Goal: Task Accomplishment & Management: Complete application form

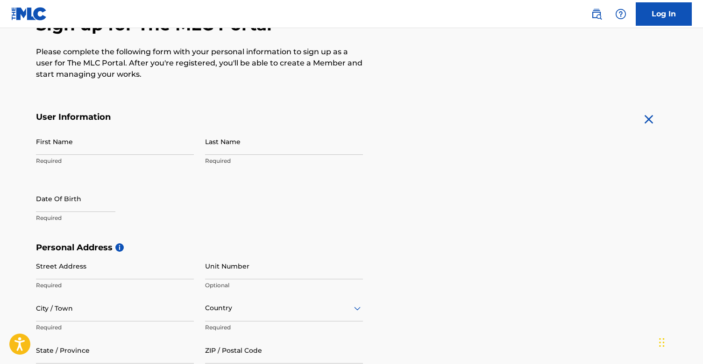
scroll to position [114, 0]
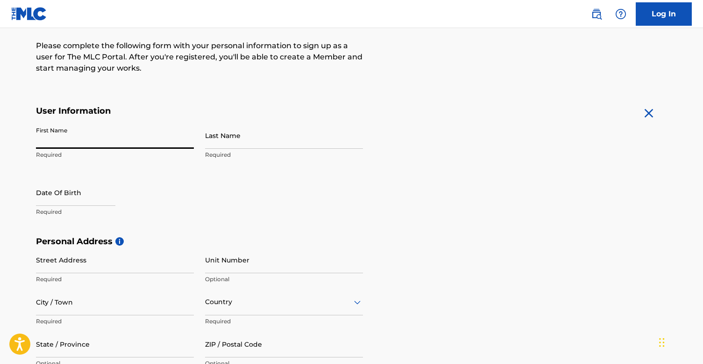
click at [129, 141] on input "First Name" at bounding box center [115, 135] width 158 height 27
type input "[PERSON_NAME]"
type input "[STREET_ADDRESS]"
type input "#2"
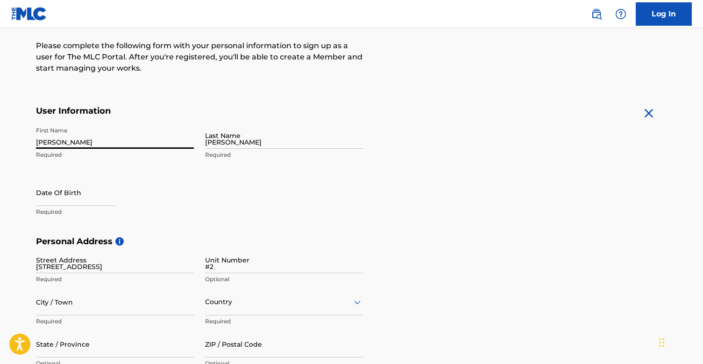
type input "Northvale"
type input "[GEOGRAPHIC_DATA]"
type input "NJ"
type input "07647"
type input "201"
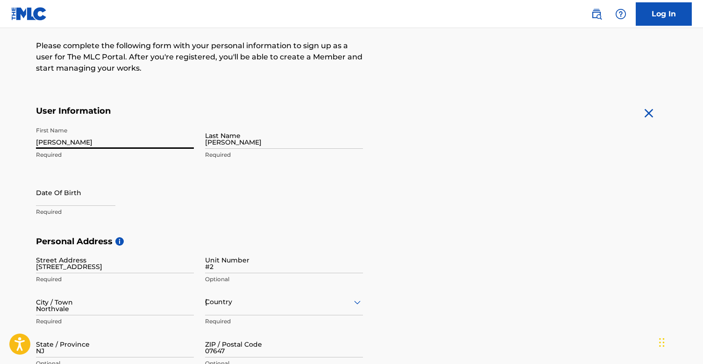
type input "2648190"
type input "[EMAIL_ADDRESS][DOMAIN_NAME]"
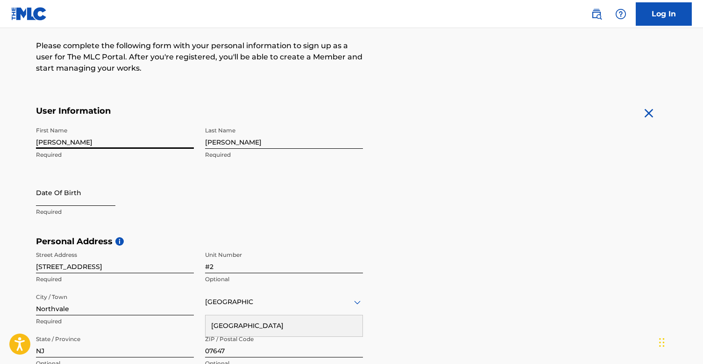
click at [87, 193] on input "text" at bounding box center [75, 192] width 79 height 27
select select "8"
select select "2025"
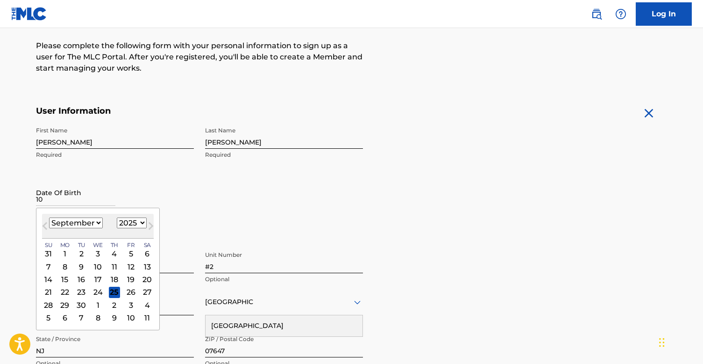
type input "10"
click at [91, 221] on select "January February March April May June July August September October November De…" at bounding box center [76, 222] width 54 height 11
select select "9"
click at [49, 217] on select "January February March April May June July August September October November De…" at bounding box center [76, 222] width 54 height 11
